Goal: Find specific page/section: Locate a particular part of the current website

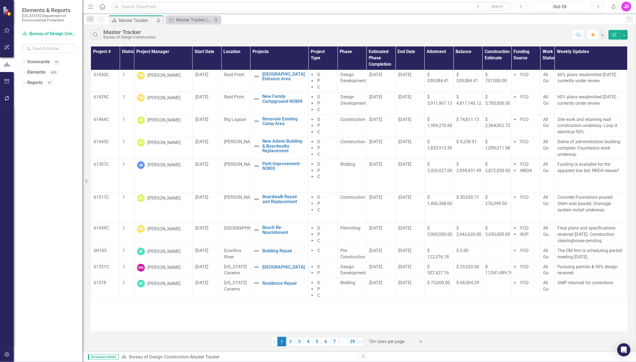
click at [139, 321] on div "Project # District Project Manager Start Date Location Projects Project Type Ph…" at bounding box center [359, 188] width 537 height 285
click at [94, 36] on icon "button" at bounding box center [95, 34] width 5 height 5
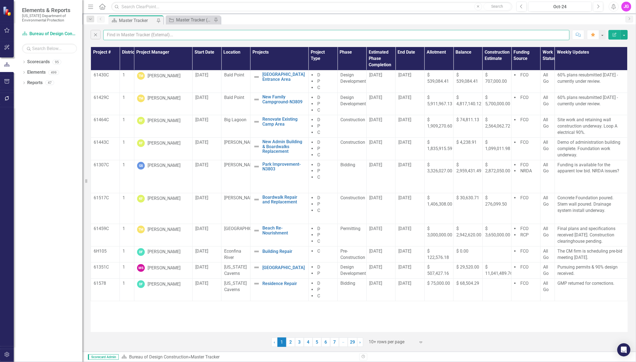
click at [154, 35] on input "text" at bounding box center [336, 35] width 466 height 10
type input "jasper"
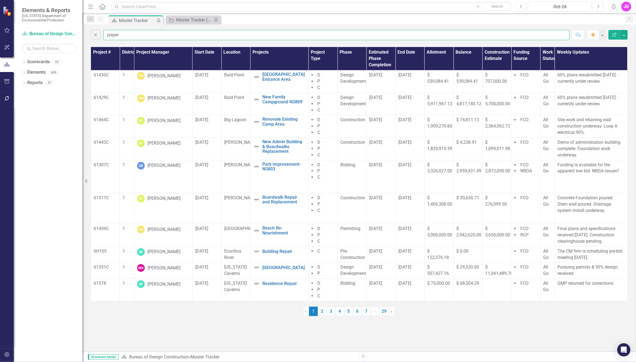
click at [154, 35] on input "jasper" at bounding box center [336, 35] width 466 height 10
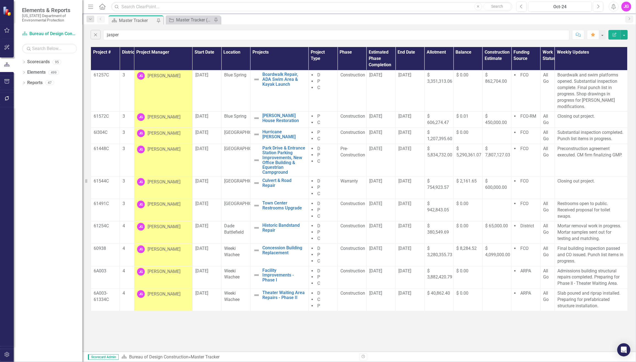
click at [163, 42] on div "Close jasper Comment Favorite Edit Report" at bounding box center [358, 33] width 553 height 18
click at [184, 43] on div "Close jasper Comment Favorite Edit Report Project # District Project Manager St…" at bounding box center [358, 187] width 553 height 327
drag, startPoint x: 152, startPoint y: 42, endPoint x: 12, endPoint y: 74, distance: 143.5
click at [152, 42] on div "Close jasper Comment Favorite Edit Report" at bounding box center [358, 33] width 553 height 18
click at [162, 156] on td "[PERSON_NAME]" at bounding box center [163, 160] width 58 height 33
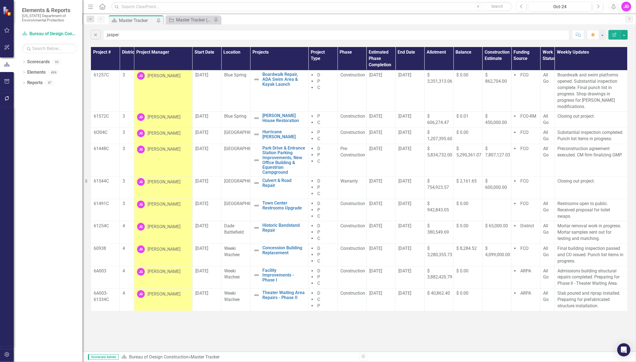
click at [172, 26] on div "Close jasper Comment Favorite Edit Report" at bounding box center [358, 33] width 553 height 18
click at [198, 29] on div "Close jasper Comment Favorite Edit Report" at bounding box center [358, 33] width 553 height 18
click at [209, 25] on div "Close jasper Comment Favorite Edit Report" at bounding box center [358, 33] width 553 height 18
click at [191, 27] on div "Close jasper Comment Favorite Edit Report" at bounding box center [358, 33] width 553 height 18
click at [193, 23] on div "Project Master Tracker (External) Pin" at bounding box center [193, 19] width 55 height 9
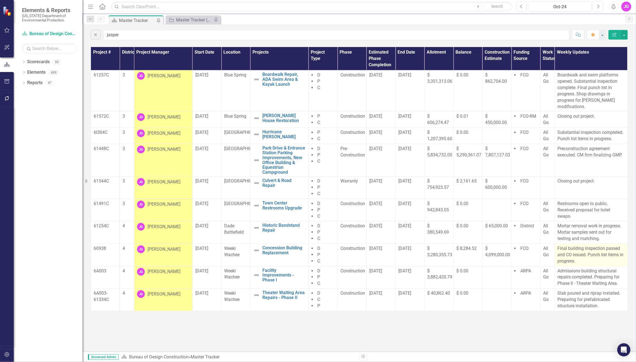
click at [576, 262] on p "Final building inspection passed and CO issued. Punch list items in progress." at bounding box center [590, 254] width 67 height 19
click at [204, 316] on div "Close jasper Comment Favorite Edit Report Project # District Project Manager St…" at bounding box center [358, 187] width 553 height 327
